Goal: Transaction & Acquisition: Purchase product/service

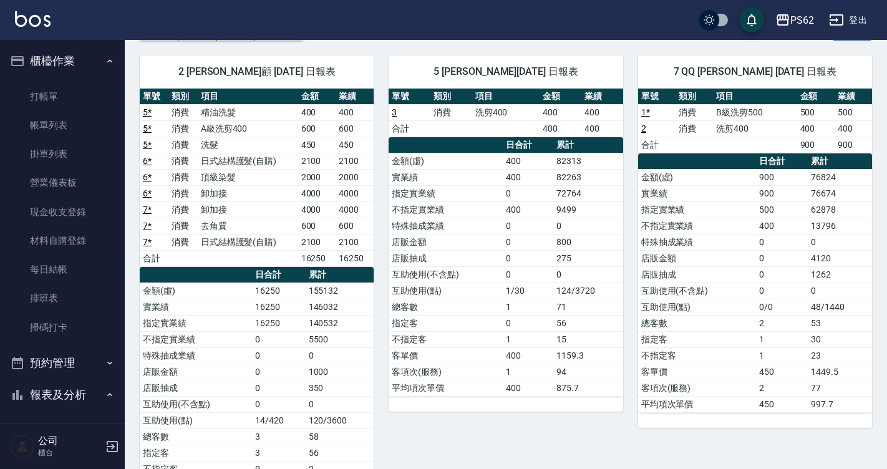
scroll to position [407, 0]
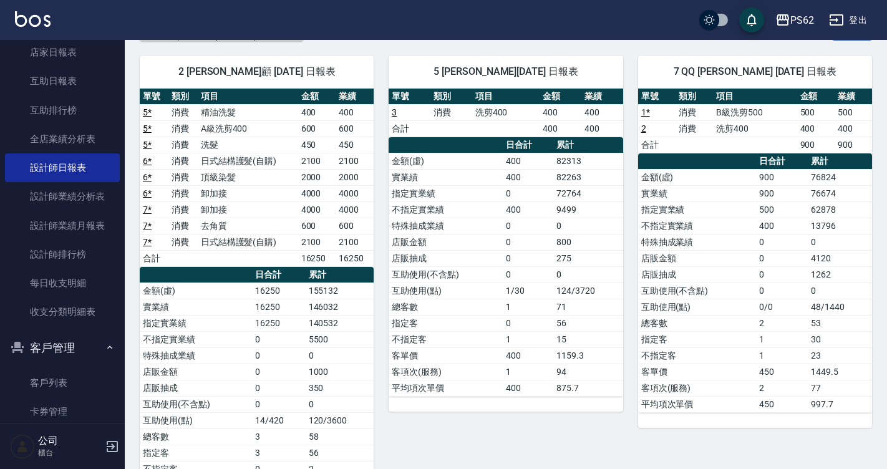
click at [157, 153] on td "6 *" at bounding box center [154, 161] width 29 height 16
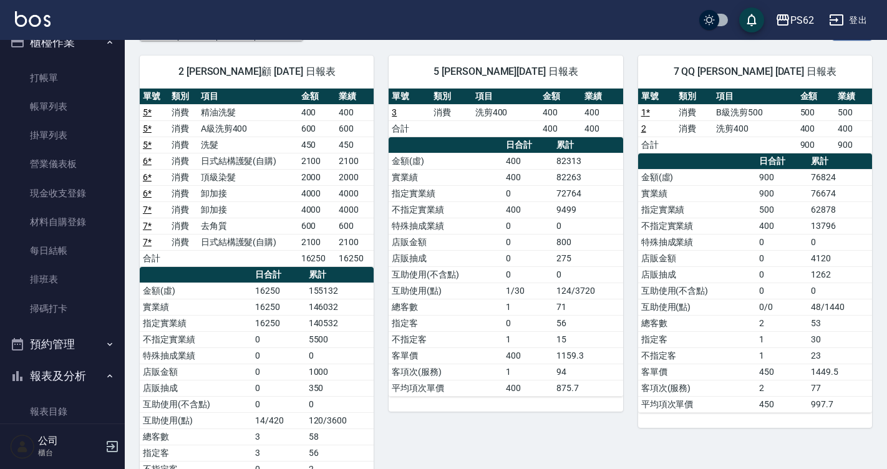
scroll to position [0, 0]
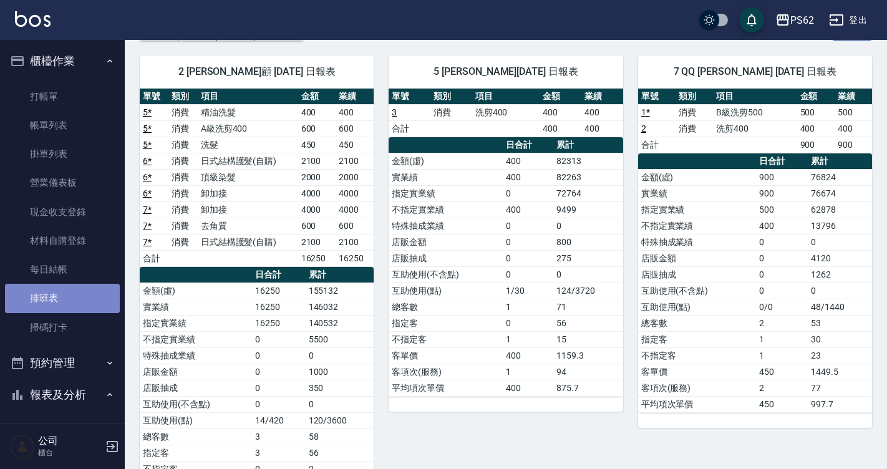
click at [84, 286] on link "排班表" at bounding box center [62, 298] width 115 height 29
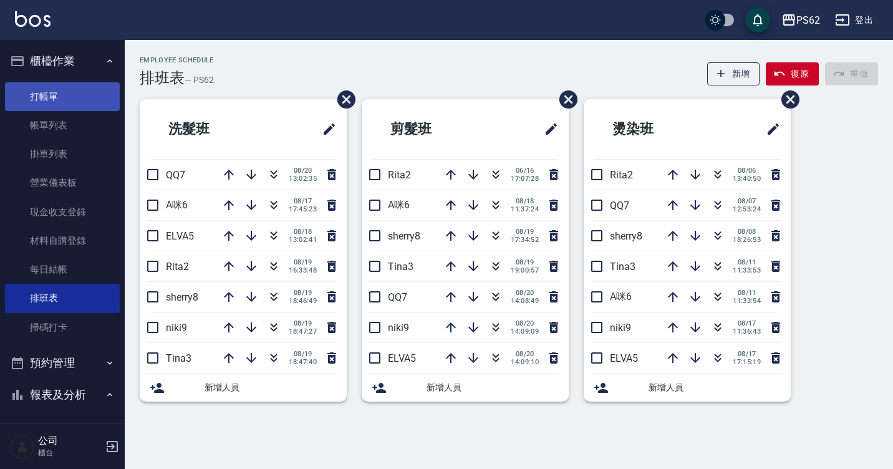
click at [66, 94] on link "打帳單" at bounding box center [62, 96] width 115 height 29
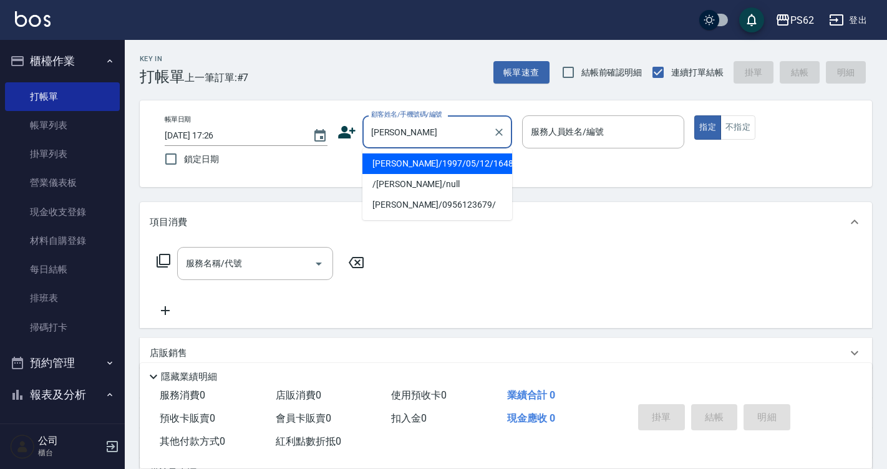
type input "[PERSON_NAME]/1997/05/12/16485"
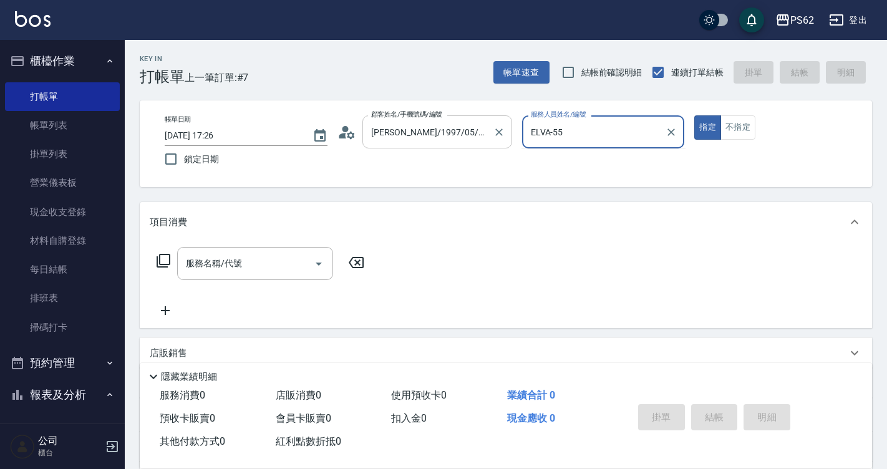
click at [694, 115] on button "指定" at bounding box center [707, 127] width 27 height 24
type input "ELVA-5"
type button "true"
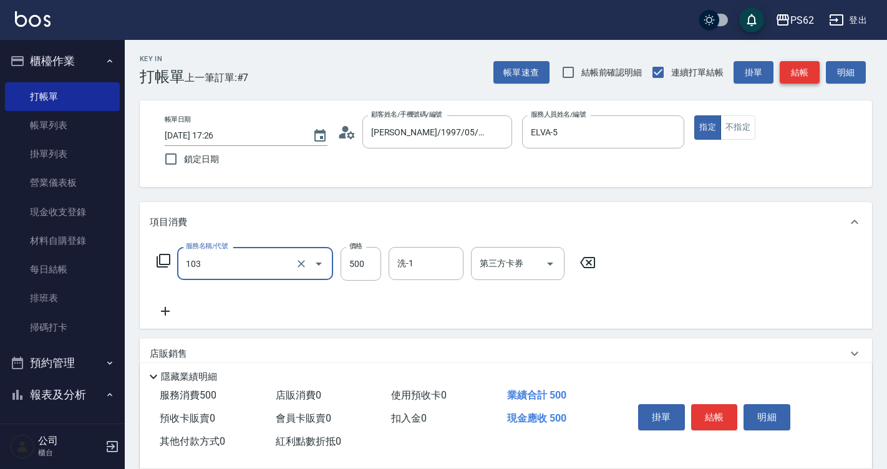
type input "B級洗剪500(103)"
click at [796, 66] on button "結帳" at bounding box center [800, 72] width 40 height 23
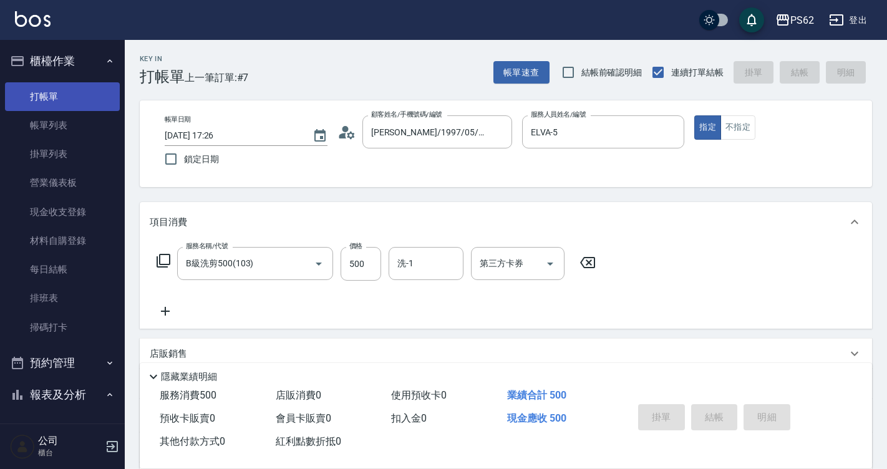
type input "[DATE] 17:27"
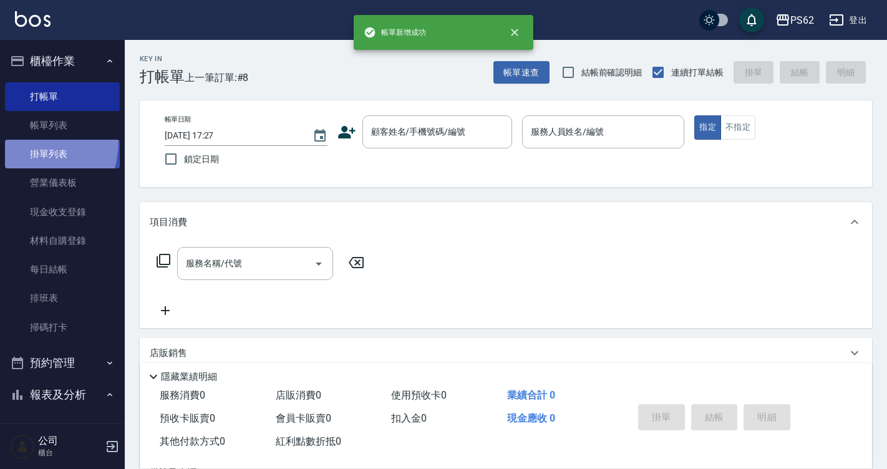
click at [15, 140] on link "掛單列表" at bounding box center [62, 154] width 115 height 29
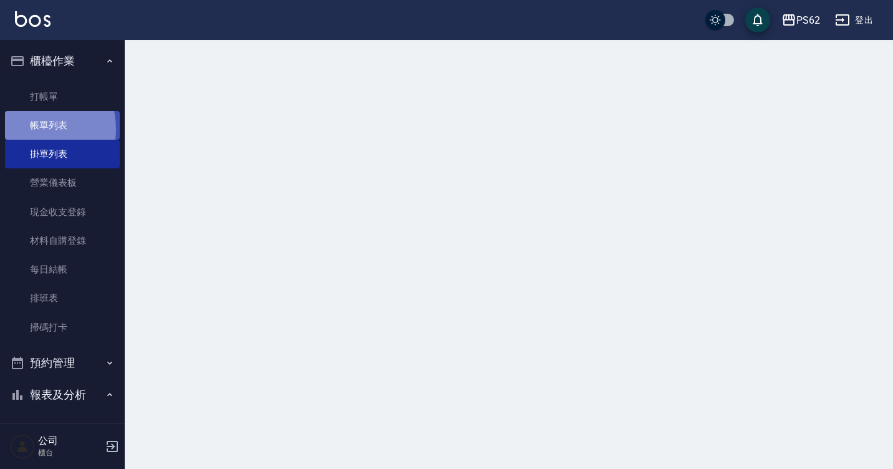
click at [26, 129] on link "帳單列表" at bounding box center [62, 125] width 115 height 29
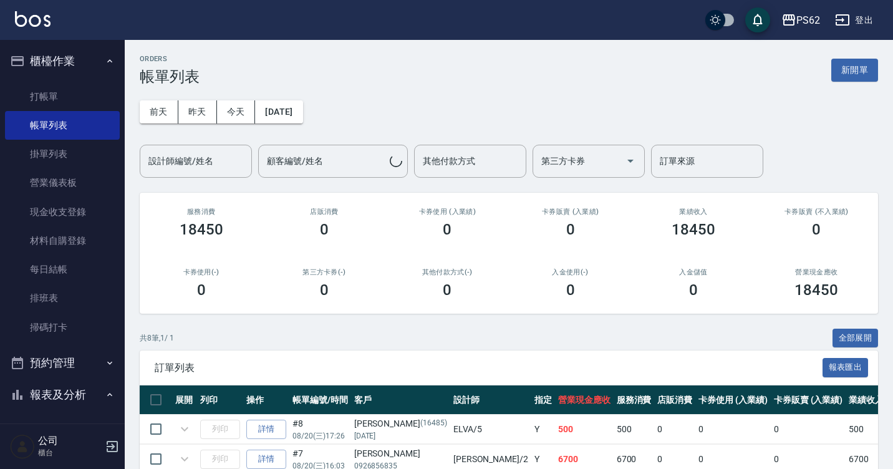
click at [199, 107] on button "昨天" at bounding box center [197, 111] width 39 height 23
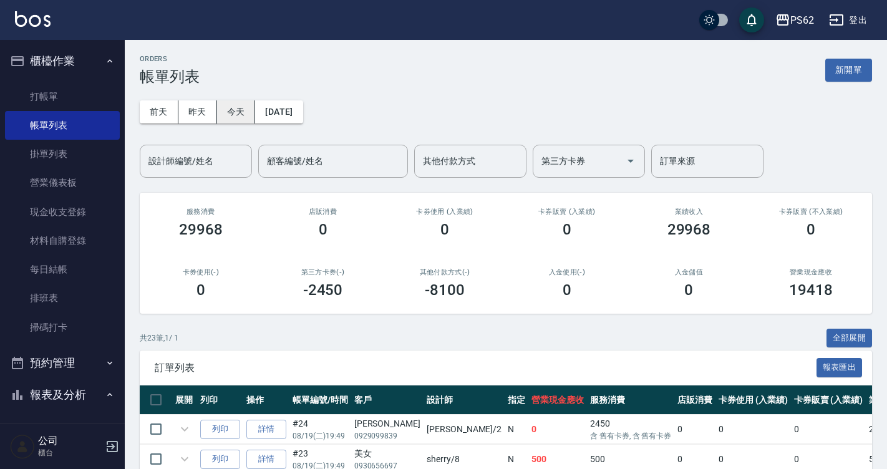
click at [240, 107] on button "今天" at bounding box center [236, 111] width 39 height 23
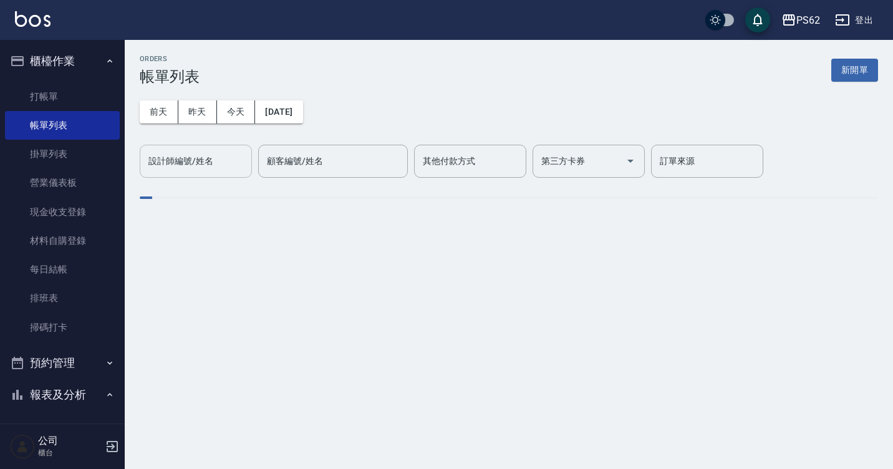
click at [212, 162] on div "設計師編號/姓名 設計師編號/姓名" at bounding box center [196, 161] width 112 height 33
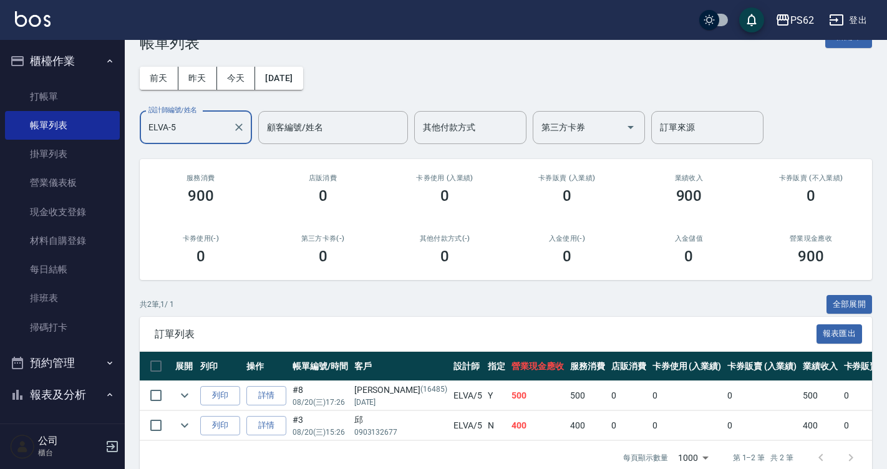
scroll to position [64, 0]
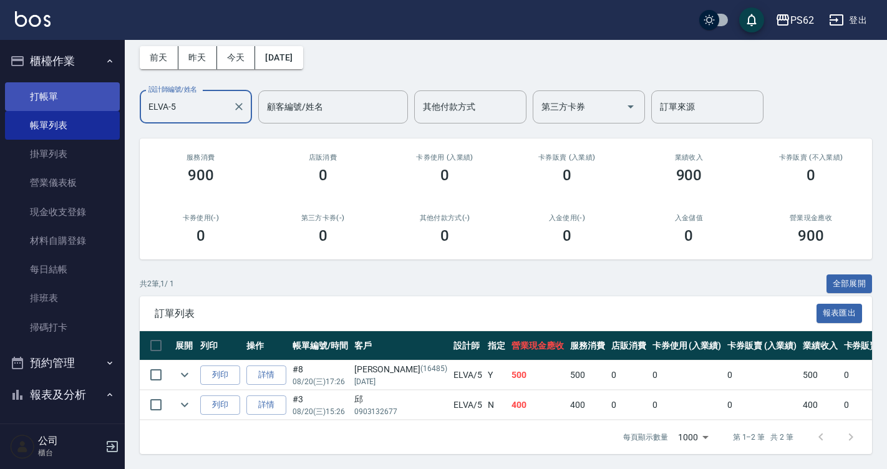
type input "ELVA-5"
click at [12, 93] on link "打帳單" at bounding box center [62, 96] width 115 height 29
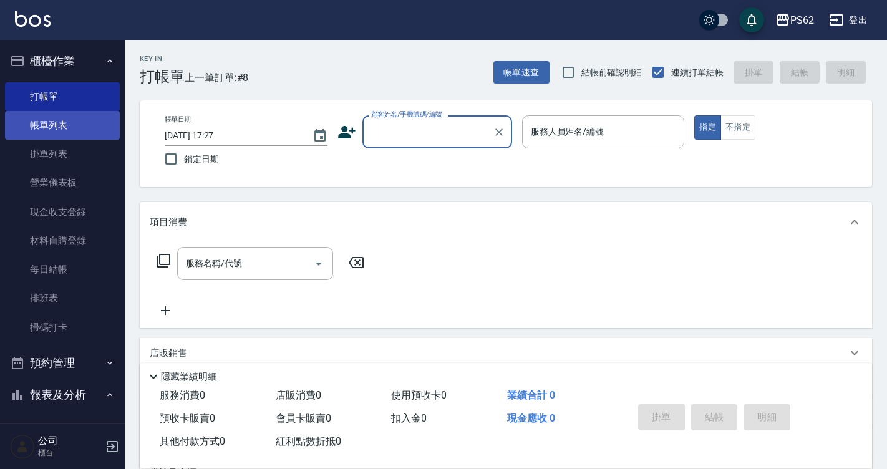
click at [69, 124] on link "帳單列表" at bounding box center [62, 125] width 115 height 29
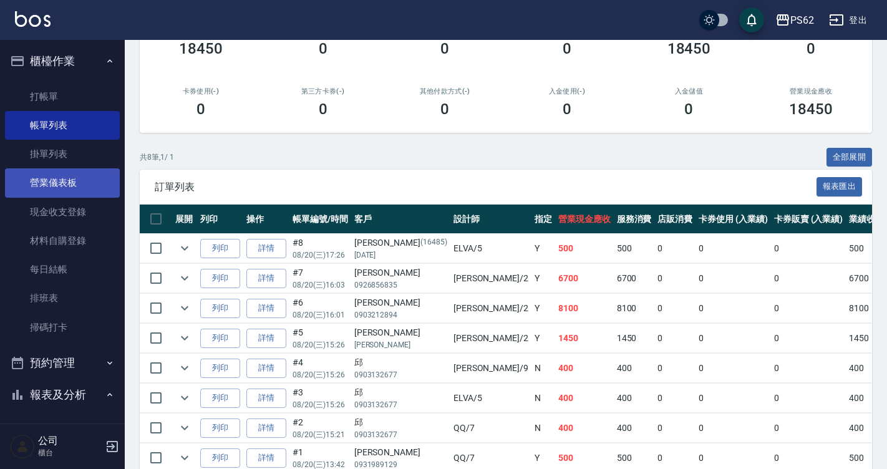
scroll to position [122, 0]
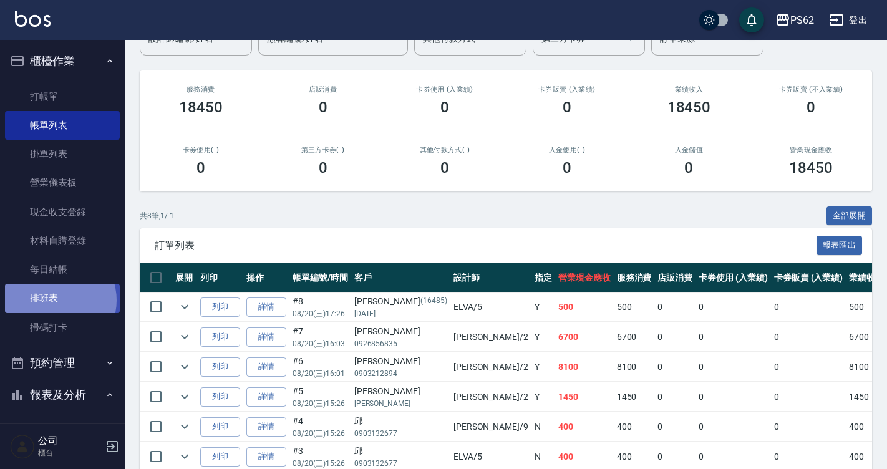
click at [53, 300] on link "排班表" at bounding box center [62, 298] width 115 height 29
